Goal: Use online tool/utility: Utilize a website feature to perform a specific function

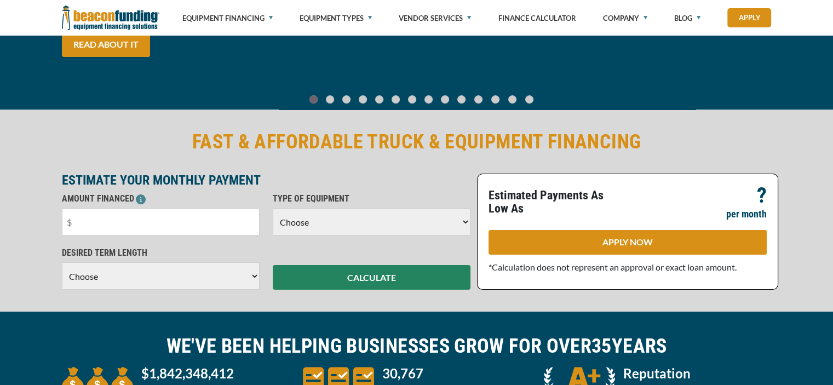
scroll to position [164, 0]
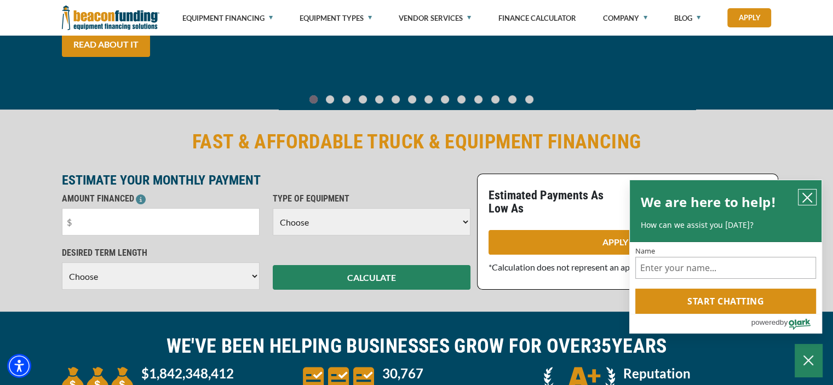
click at [804, 197] on icon "close chatbox" at bounding box center [807, 197] width 11 height 11
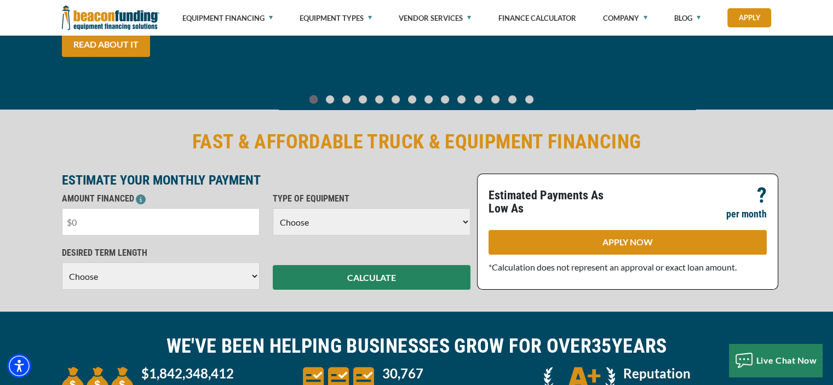
drag, startPoint x: 81, startPoint y: 221, endPoint x: 43, endPoint y: 224, distance: 37.3
click at [43, 224] on div "FAST & AFFORDABLE TRUCK & EQUIPMENT FINANCING ESTIMATE YOUR MONTHLY PAYMENT AMO…" at bounding box center [416, 209] width 833 height 204
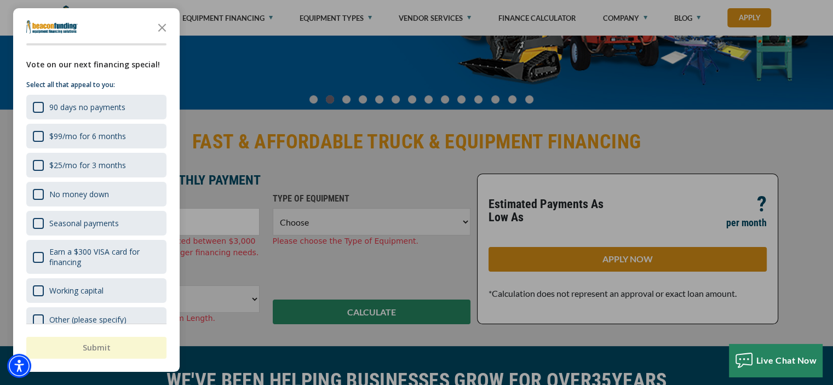
click at [296, 170] on div "button" at bounding box center [416, 192] width 833 height 385
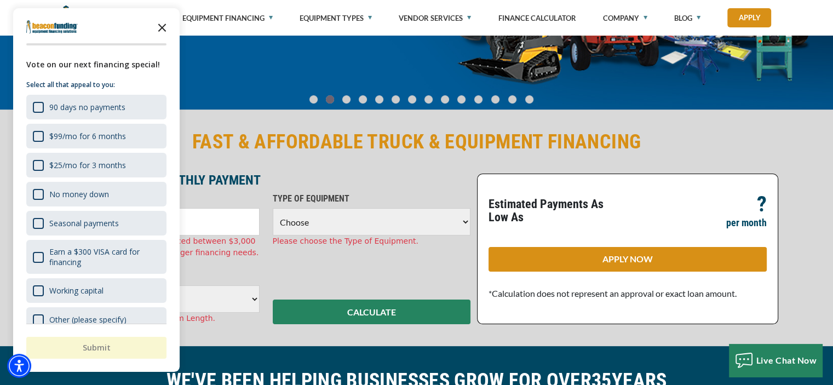
click at [158, 26] on icon "Close the survey" at bounding box center [162, 27] width 22 height 22
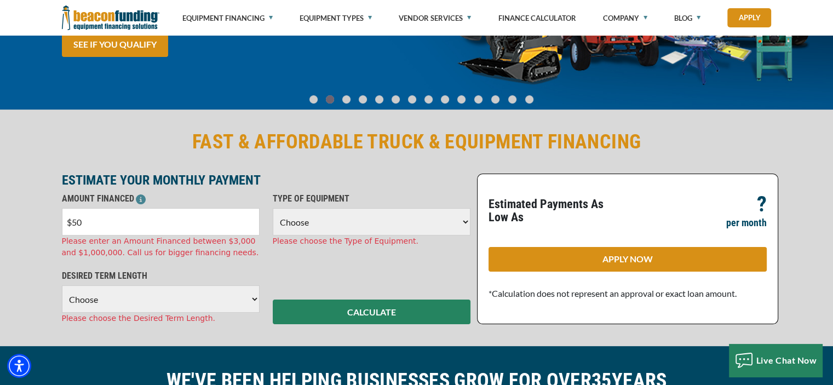
click at [82, 220] on input "$50" at bounding box center [161, 221] width 198 height 27
type input "$500,000"
click at [118, 297] on select "Choose 36 Months 48 Months 60 Months" at bounding box center [161, 298] width 198 height 27
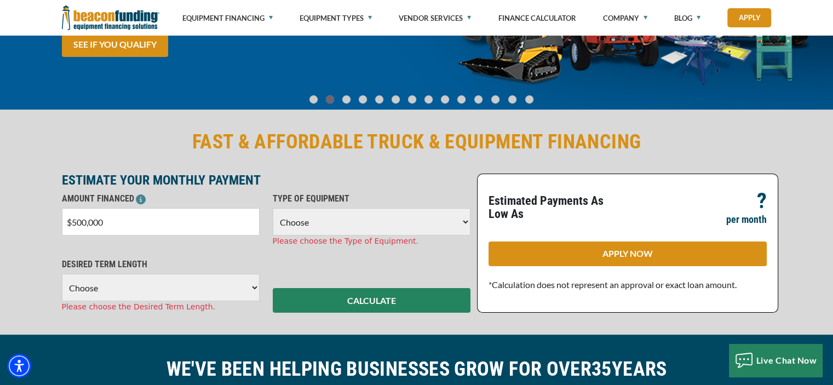
select select "84"
click at [62, 274] on select "Choose 36 Months 48 Months 60 Months 72 Months 84 Months" at bounding box center [161, 287] width 198 height 27
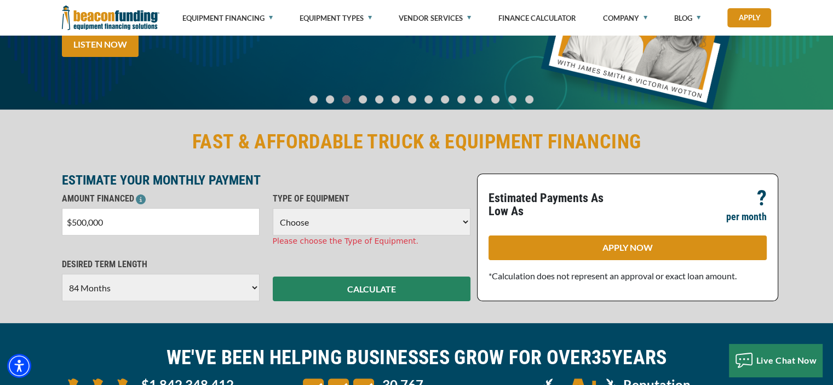
click at [312, 219] on select "Choose Backhoe Boom/Bucket Truck Chipper Commercial Mower Crane DTG/DTF Printin…" at bounding box center [372, 221] width 198 height 27
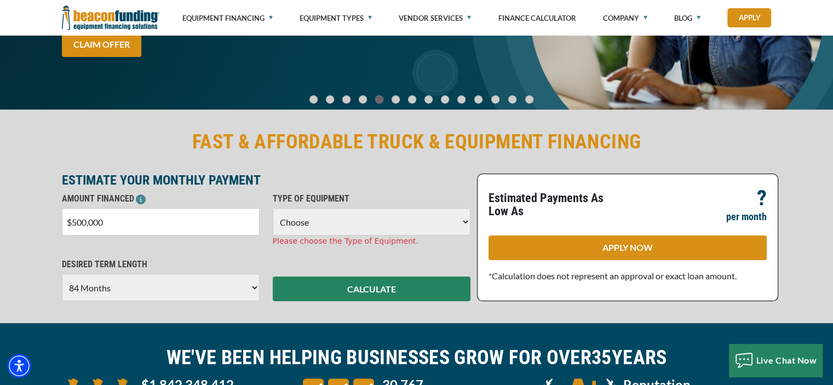
select select "13"
click at [273, 208] on select "Choose Backhoe Boom/Bucket Truck Chipper Commercial Mower Crane DTG/DTF Printin…" at bounding box center [372, 221] width 198 height 27
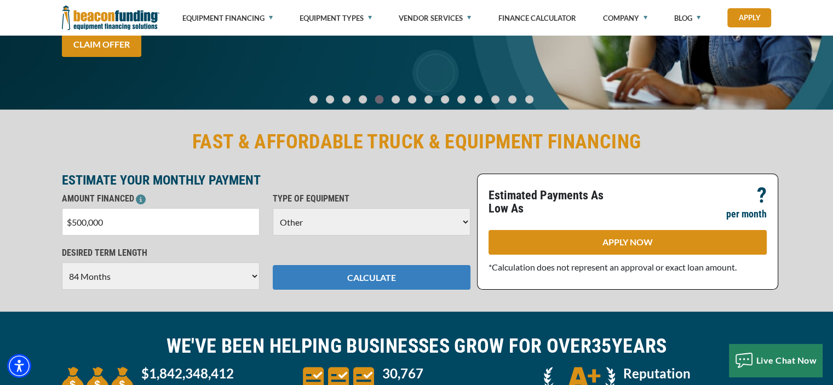
click at [365, 273] on button "CALCULATE" at bounding box center [372, 277] width 198 height 25
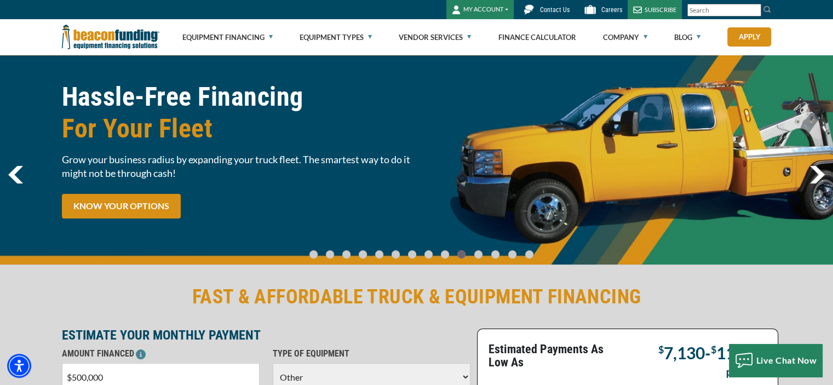
scroll to position [0, 0]
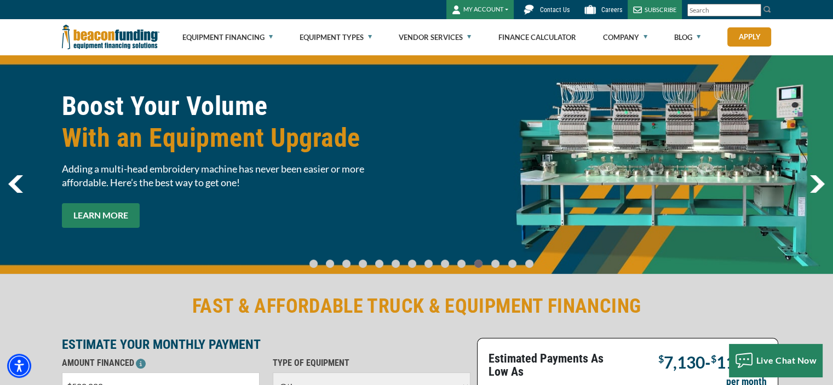
click at [98, 216] on link "LEARN MORE" at bounding box center [101, 215] width 78 height 25
